Goal: Book appointment/travel/reservation

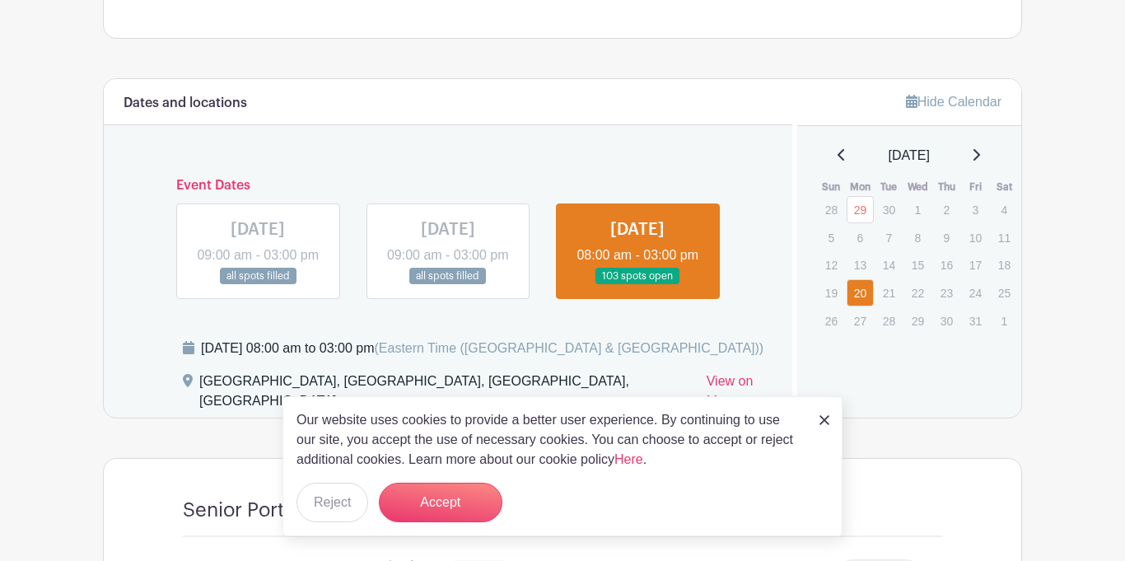
click at [841, 405] on div "Our website uses cookies to provide a better user experience. By continuing to …" at bounding box center [562, 466] width 560 height 140
click at [828, 426] on link at bounding box center [824, 419] width 10 height 20
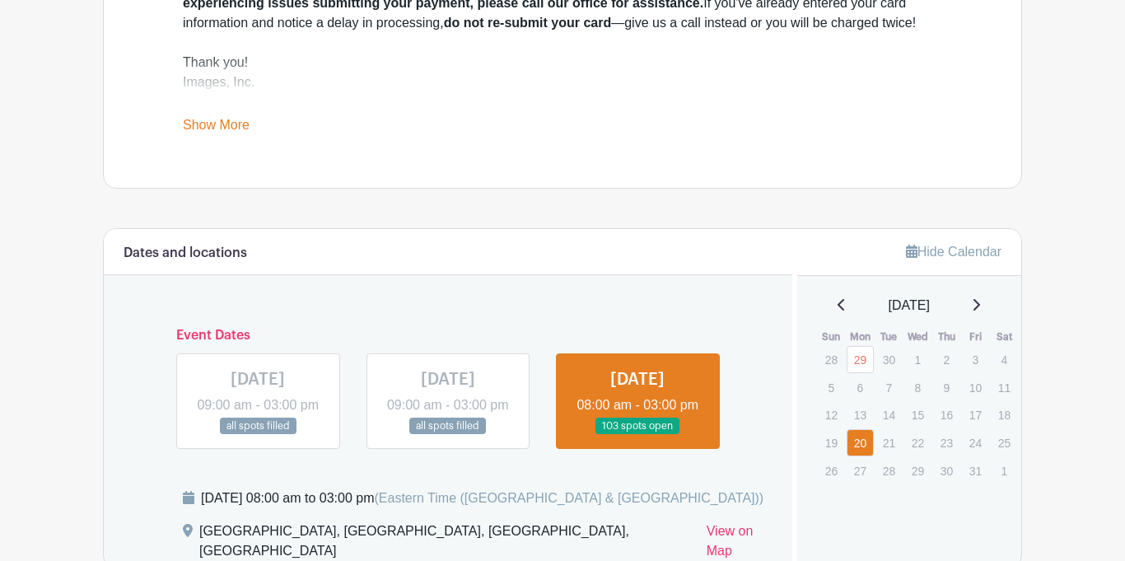
scroll to position [745, 0]
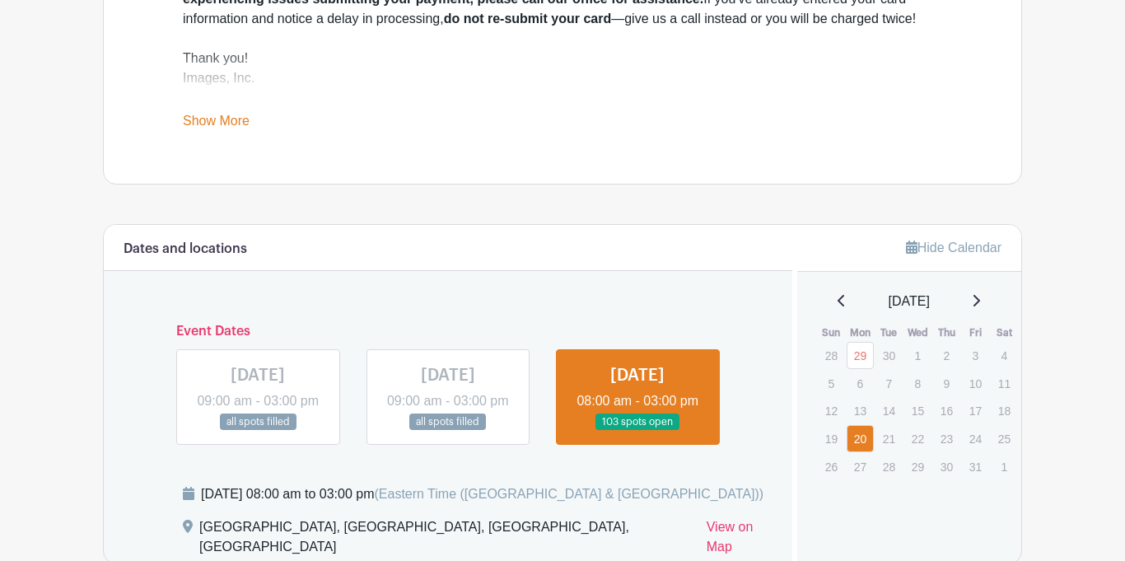
click at [860, 438] on link "20" at bounding box center [859, 438] width 27 height 27
click at [637, 431] on link at bounding box center [637, 431] width 0 height 0
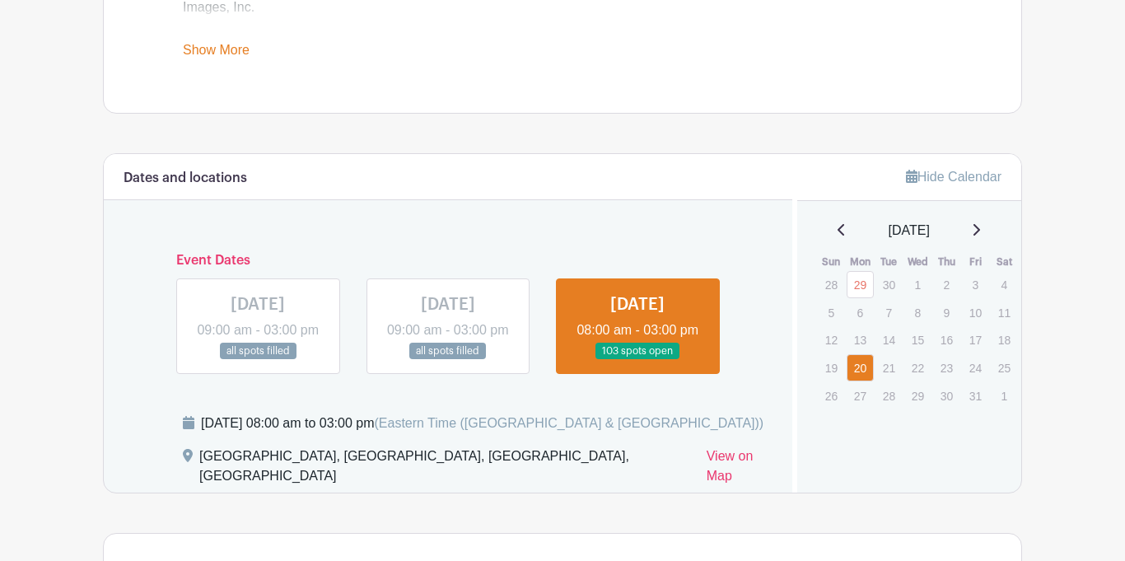
scroll to position [912, 0]
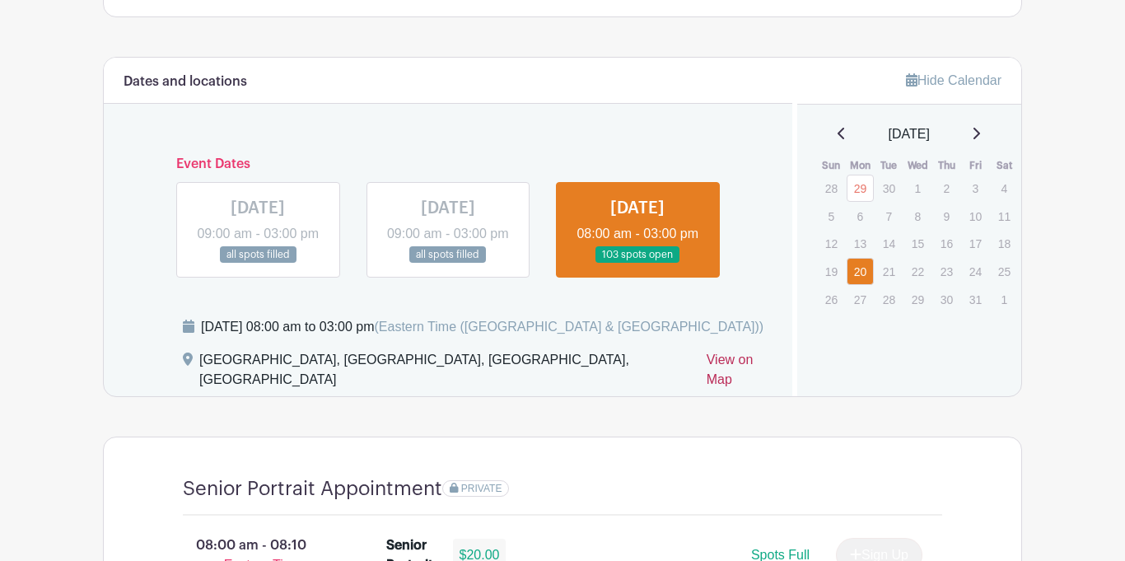
click at [710, 396] on link "View on Map" at bounding box center [739, 373] width 66 height 46
click at [637, 263] on link at bounding box center [637, 263] width 0 height 0
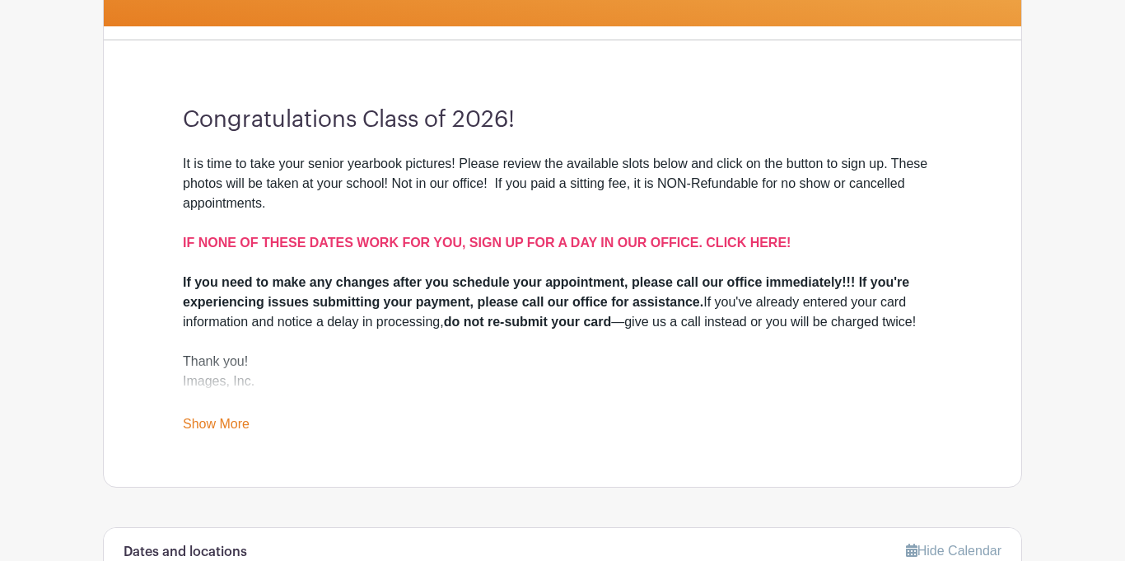
scroll to position [441, 0]
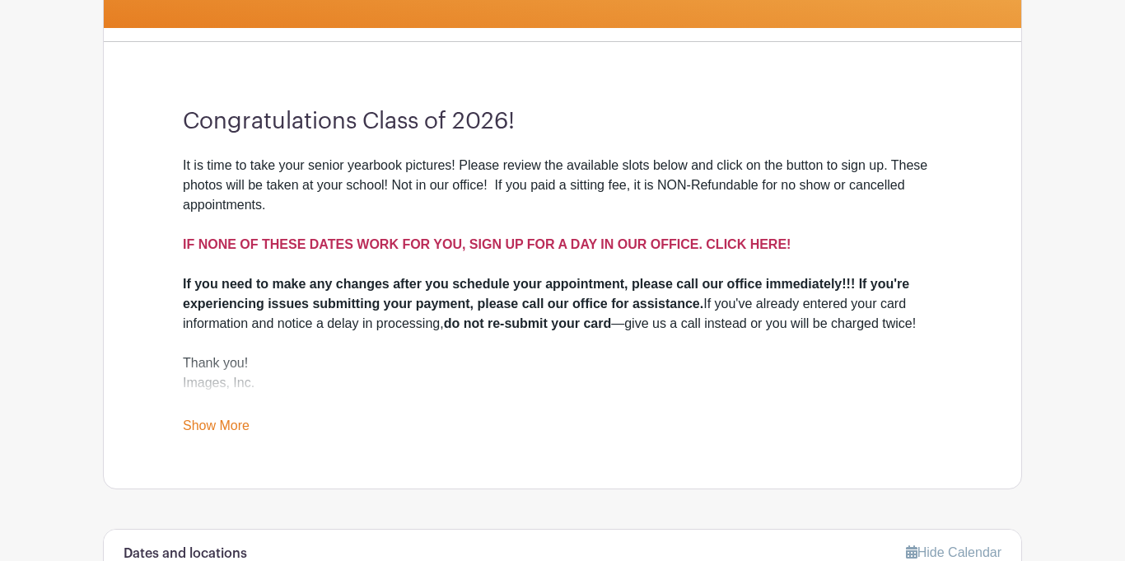
click at [748, 240] on strong "IF NONE OF THESE DATES WORK FOR YOU, SIGN UP FOR A DAY IN OUR OFFICE. CLICK HER…" at bounding box center [487, 244] width 608 height 14
